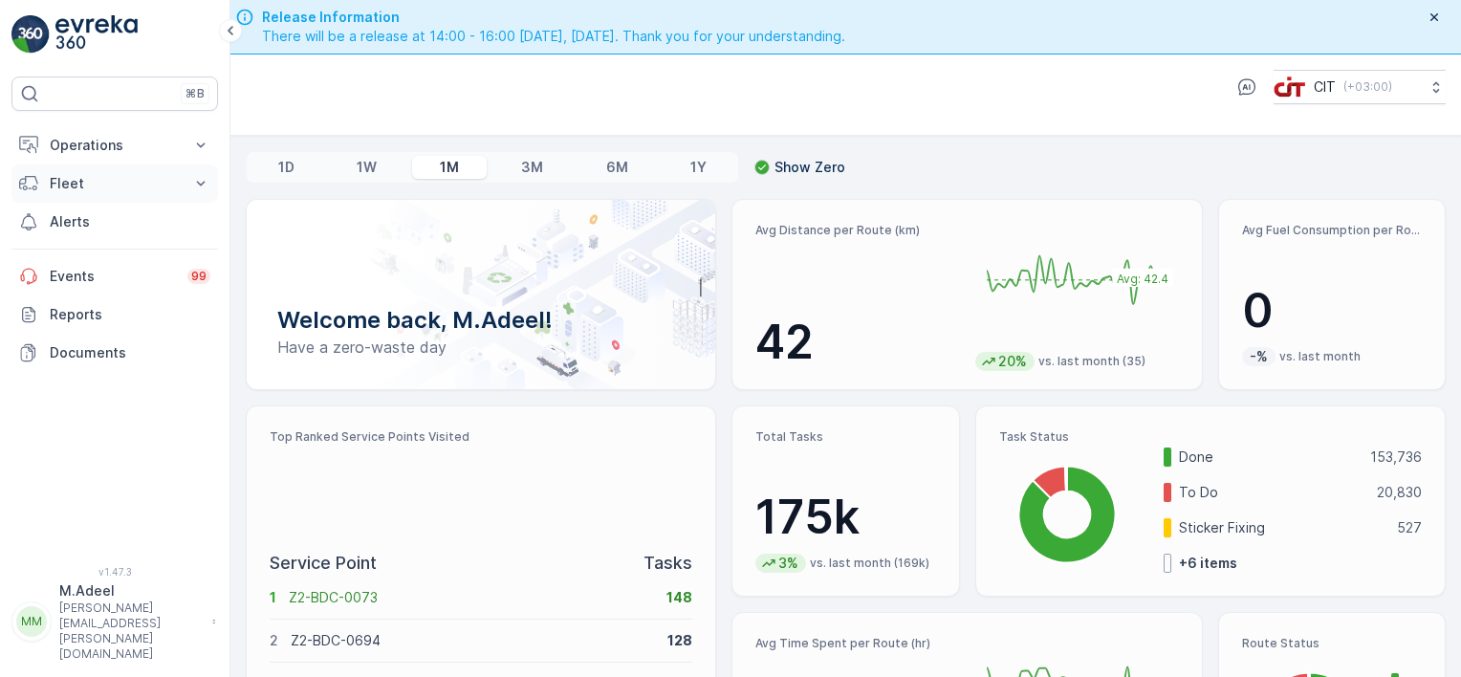
click at [97, 187] on p "Fleet" at bounding box center [115, 183] width 130 height 19
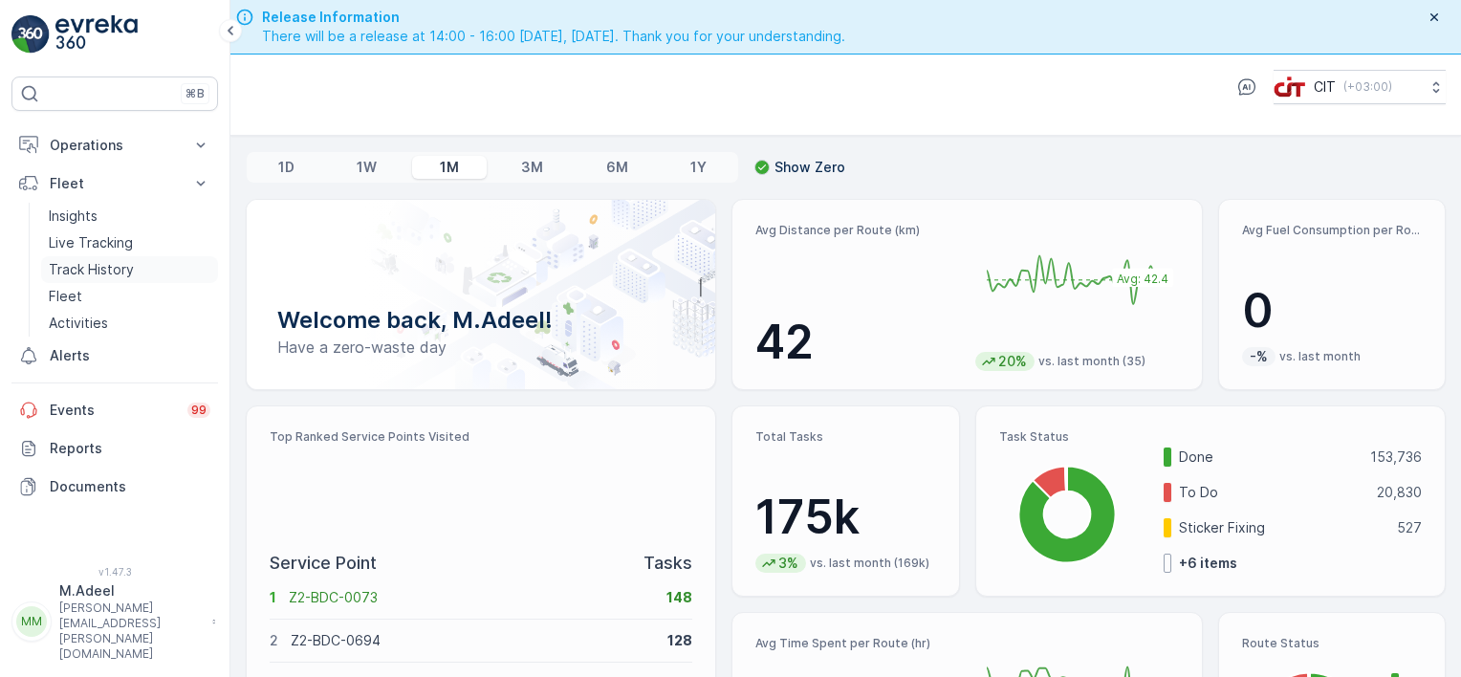
click at [96, 270] on p "Track History" at bounding box center [91, 269] width 85 height 19
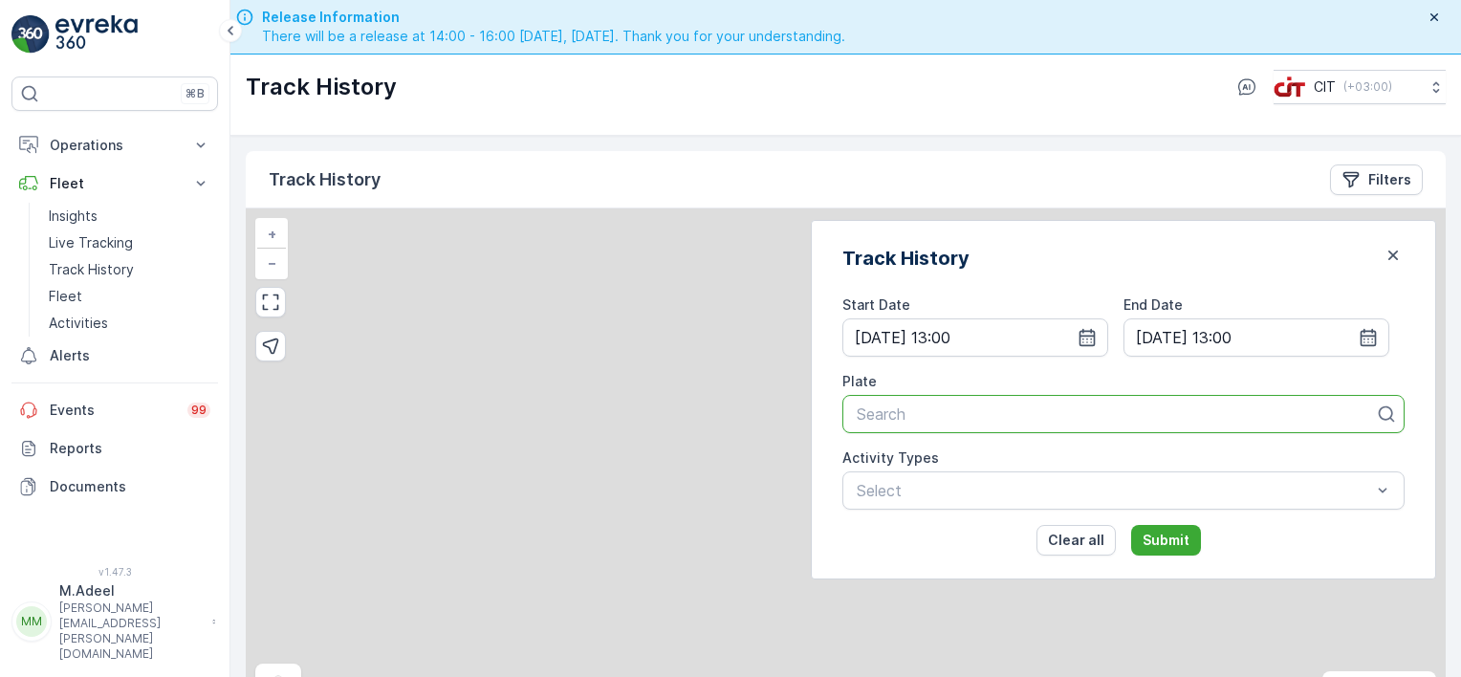
click at [1010, 413] on div at bounding box center [1116, 413] width 522 height 17
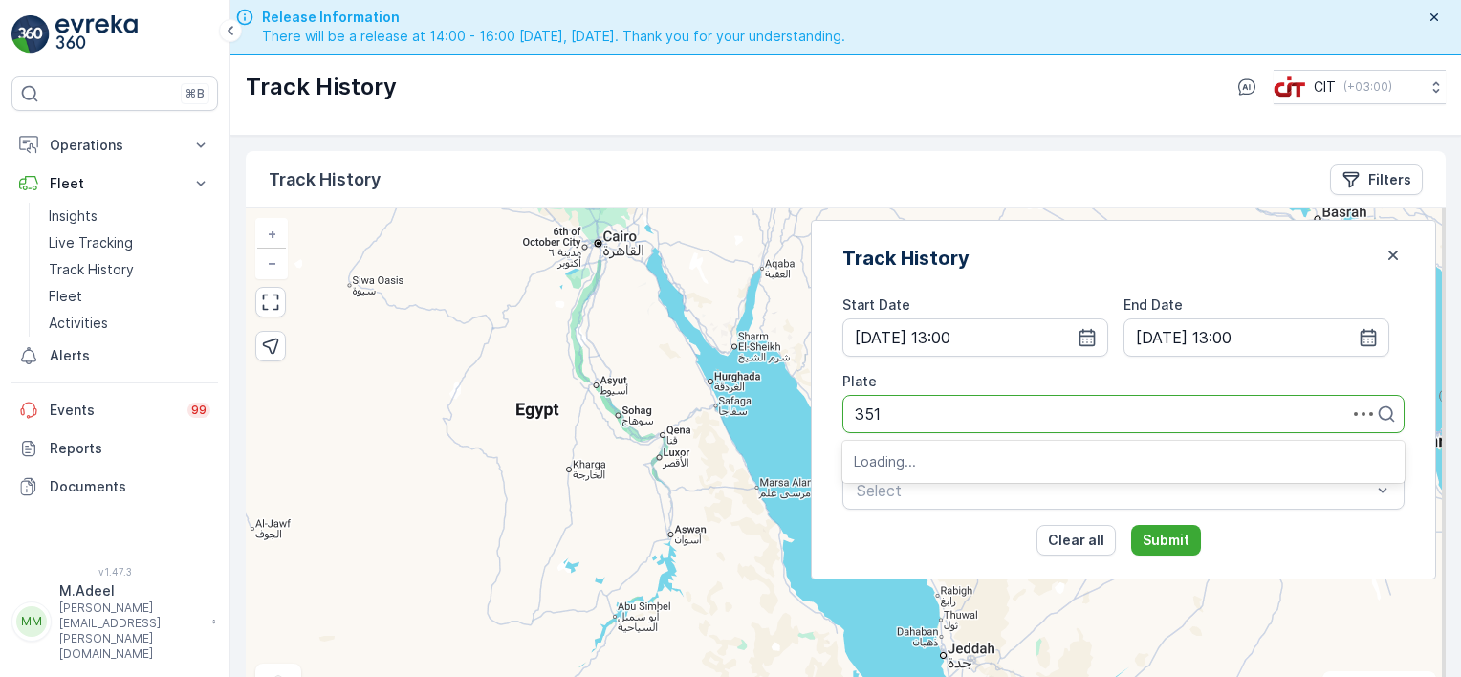
type input "3517"
click at [1017, 460] on span "HookLift 02 (Rohel - Skip Truck - 3517BXA)" at bounding box center [1010, 460] width 312 height 17
click at [1388, 256] on icon "button" at bounding box center [1393, 255] width 19 height 19
